Goal: Information Seeking & Learning: Find specific fact

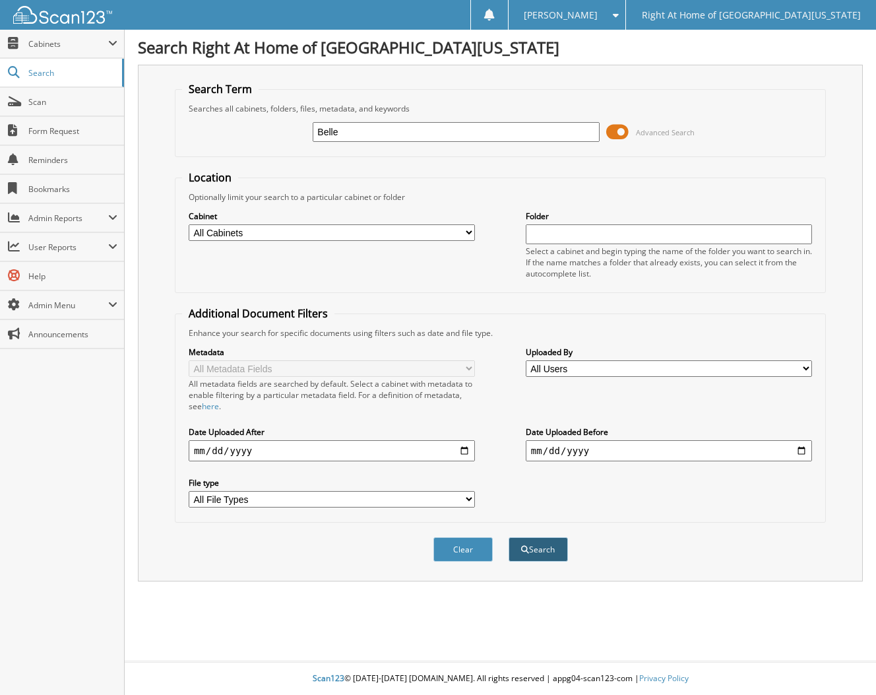
type input "Belle"
click at [538, 542] on button "Search" at bounding box center [538, 549] width 59 height 24
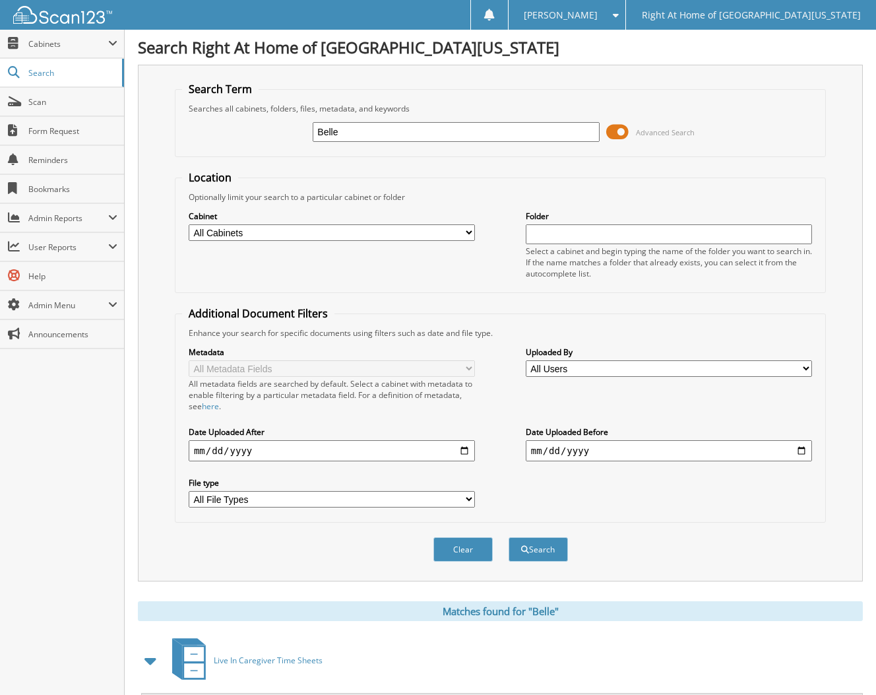
click at [746, 648] on div "Live In Caregiver Time Sheets" at bounding box center [500, 660] width 725 height 52
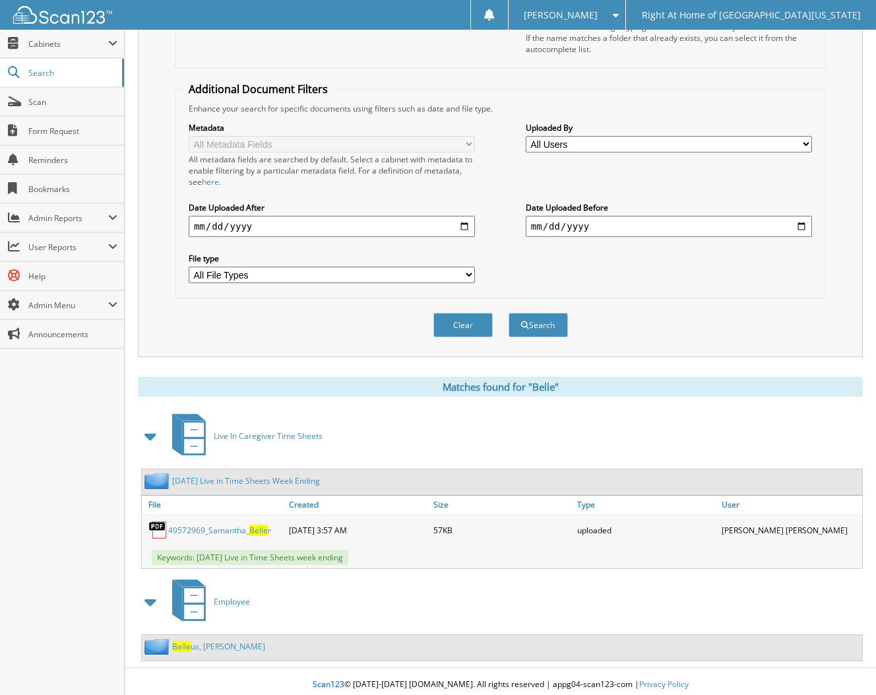
scroll to position [225, 0]
click at [740, 13] on span "Right At Home of [GEOGRAPHIC_DATA][US_STATE]" at bounding box center [751, 15] width 219 height 8
click at [304, 222] on input "date" at bounding box center [332, 226] width 286 height 21
type input "[DATE]"
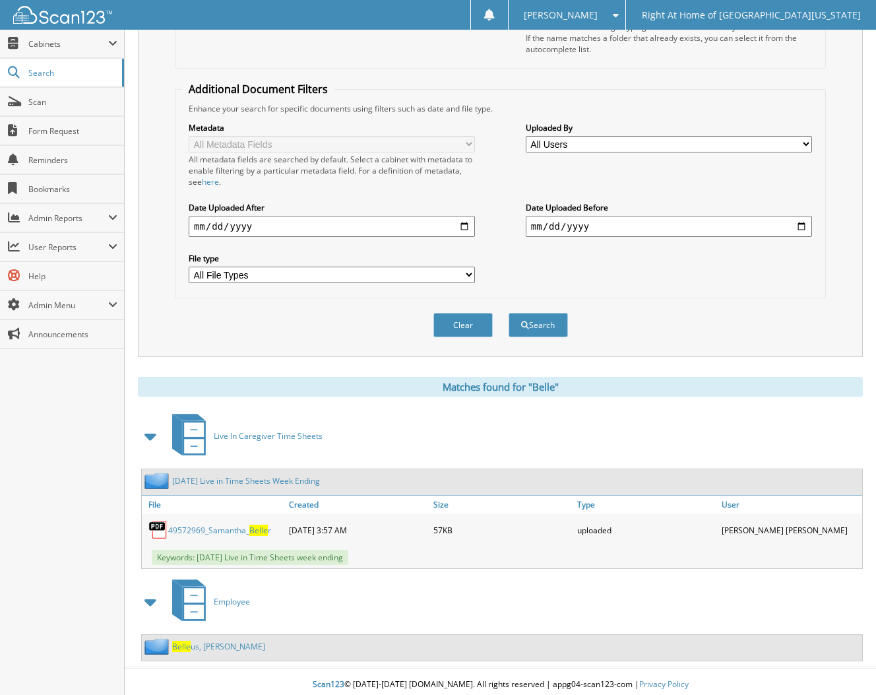
click at [305, 307] on div "Clear Search" at bounding box center [500, 324] width 651 height 53
click at [538, 324] on button "Search" at bounding box center [538, 325] width 59 height 24
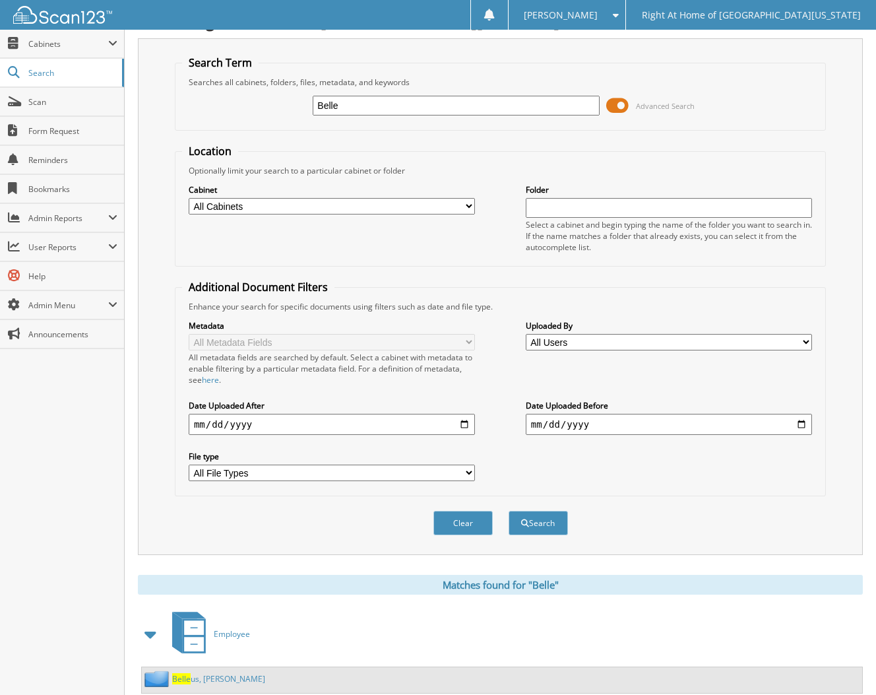
click at [868, 503] on div "Search Right At Home of [GEOGRAPHIC_DATA][US_STATE] Search Term Searches all ca…" at bounding box center [500, 353] width 751 height 759
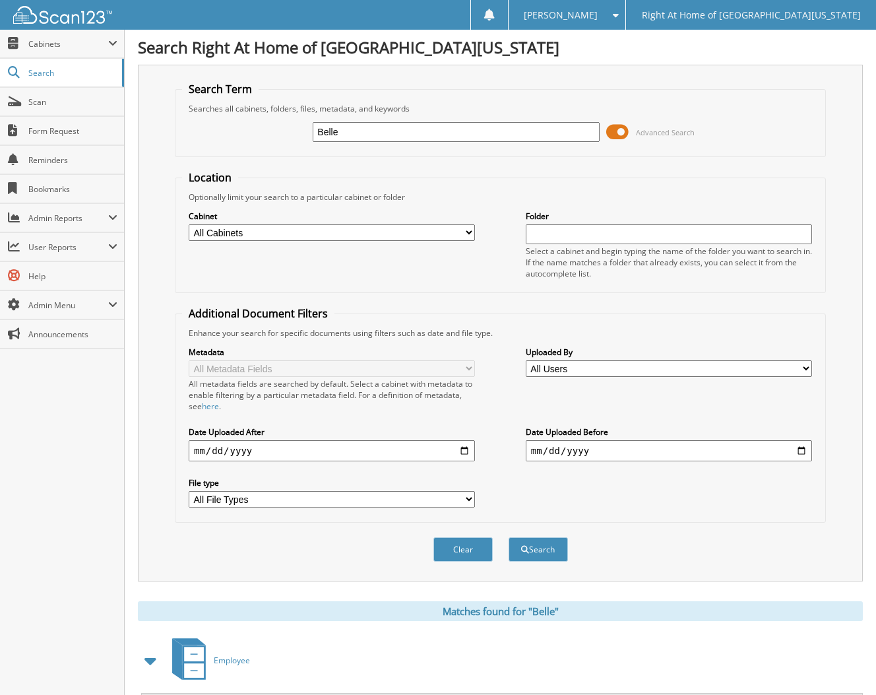
click at [113, 247] on span at bounding box center [112, 246] width 9 height 11
click at [12, 300] on icon at bounding box center [10, 304] width 6 height 12
